Goal: Task Accomplishment & Management: Complete application form

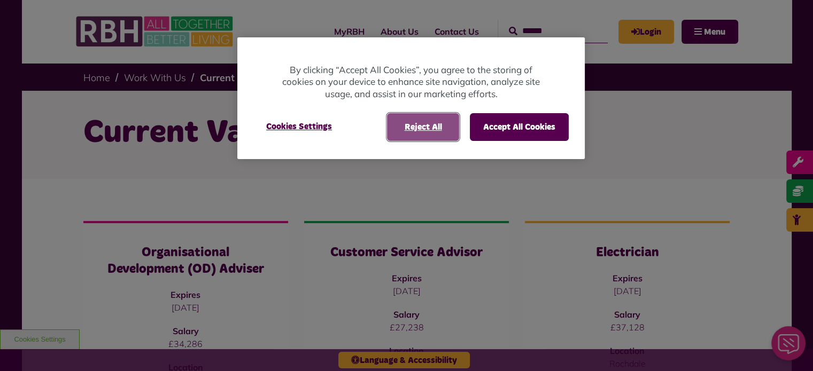
click at [444, 125] on button "Reject All" at bounding box center [423, 127] width 72 height 28
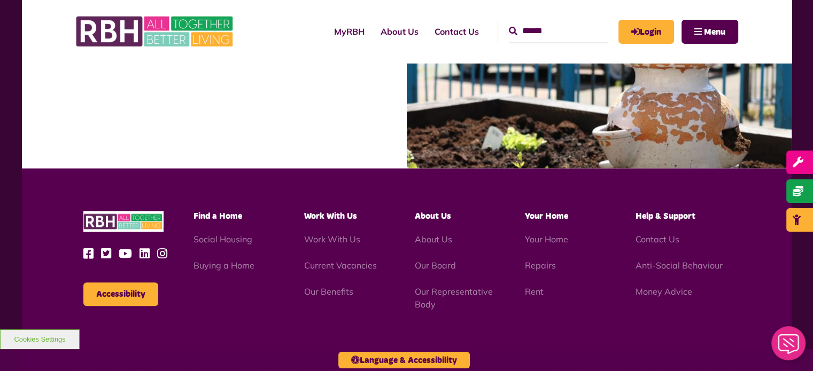
scroll to position [1114, 0]
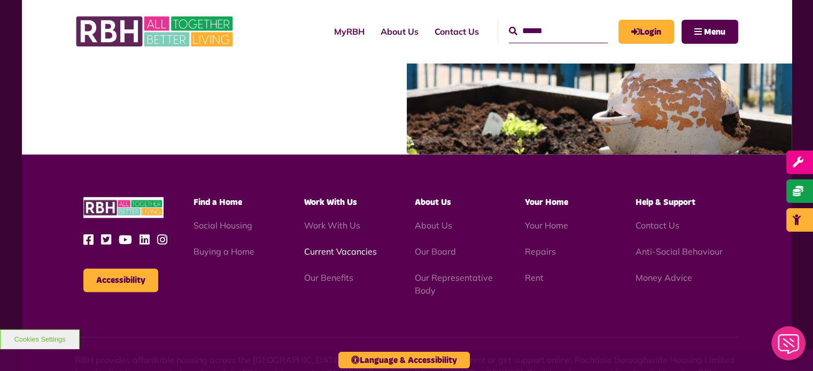
click at [357, 252] on link "Current Vacancies" at bounding box center [340, 251] width 73 height 11
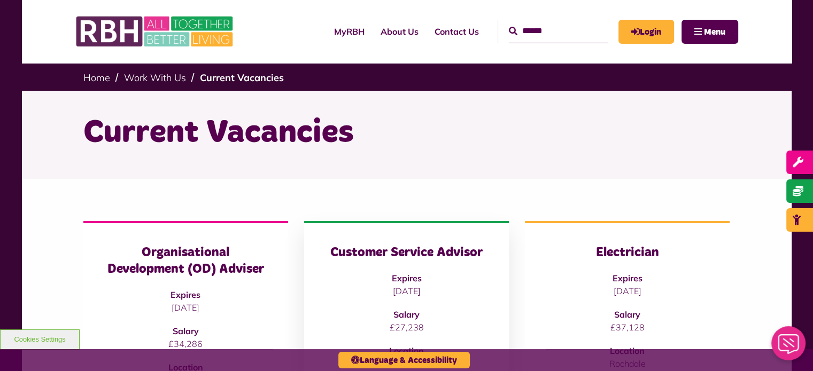
click at [339, 259] on h3 "Customer Service Advisor" at bounding box center [406, 253] width 162 height 17
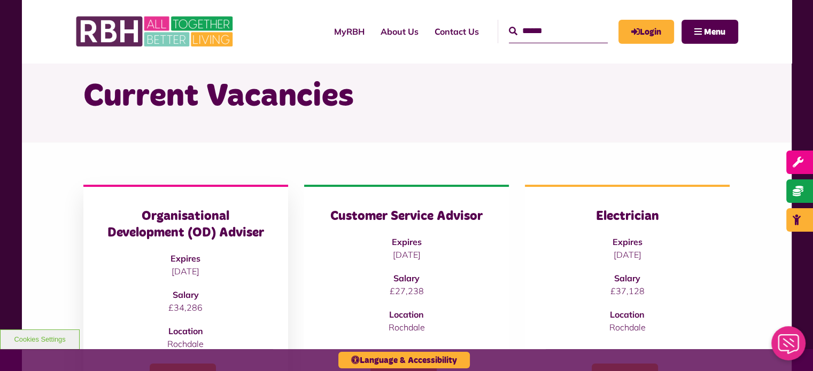
click at [164, 226] on h3 "Organisational Development (OD) Adviser" at bounding box center [186, 224] width 162 height 33
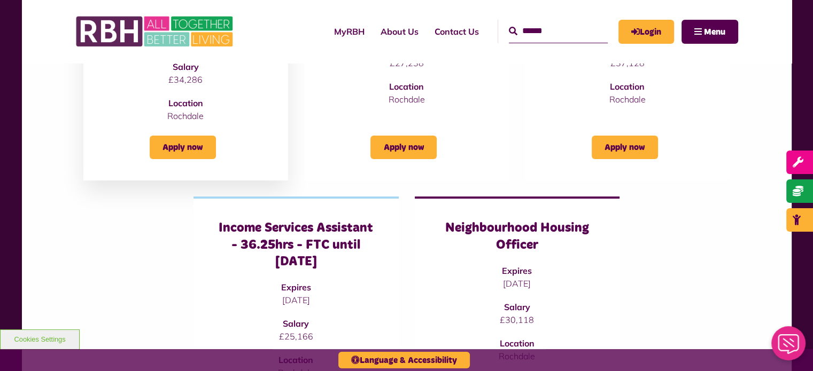
scroll to position [265, 0]
click at [192, 153] on link "Apply now" at bounding box center [183, 147] width 66 height 24
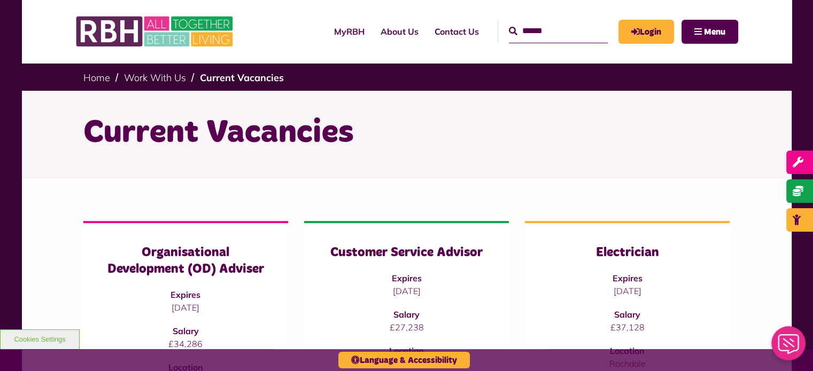
click at [426, 49] on div "MyRBH About Us Contact Us Search Menu" at bounding box center [506, 32] width 464 height 42
click at [429, 36] on link "Contact Us" at bounding box center [456, 31] width 60 height 29
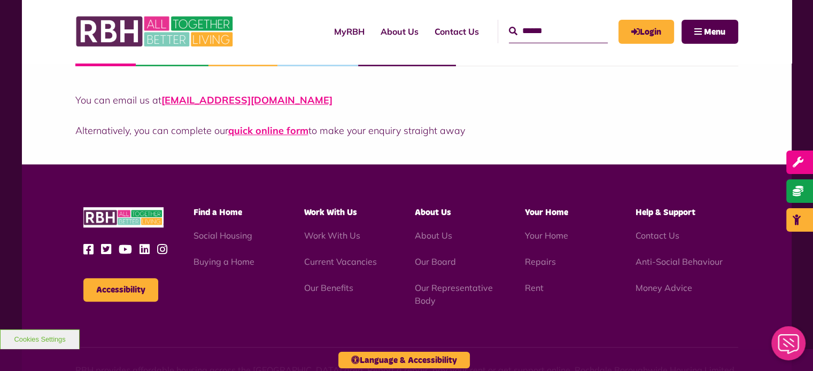
scroll to position [844, 0]
